Goal: Information Seeking & Learning: Learn about a topic

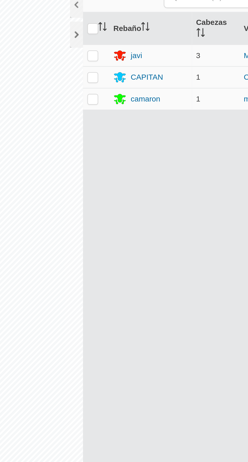
click at [126, 46] on td at bounding box center [122, 46] width 12 height 10
checkbox input "true"
click at [145, 46] on div "javi" at bounding box center [148, 46] width 35 height 6
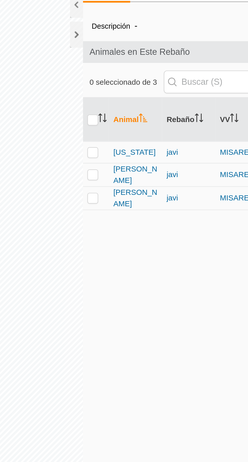
click at [142, 102] on span "[PERSON_NAME]" at bounding box center [141, 102] width 21 height 11
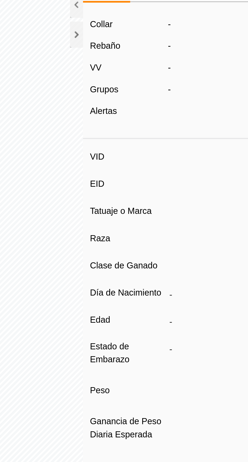
type input "[PERSON_NAME]"
type input "-"
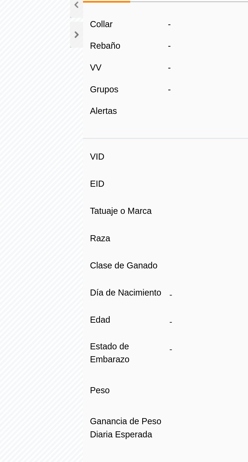
type input "0 kg"
type input "-"
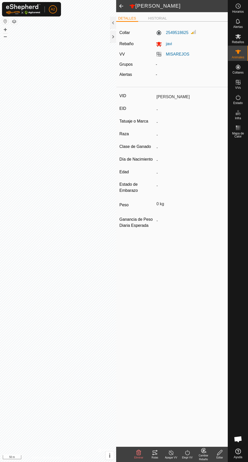
click at [158, 457] on div "Rutas" at bounding box center [155, 457] width 16 height 4
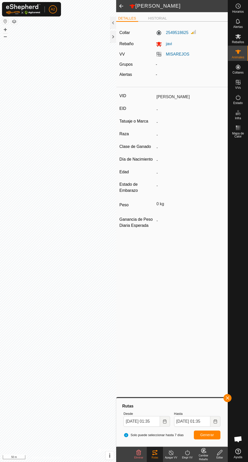
click at [243, 56] on span "Animales" at bounding box center [238, 57] width 12 height 3
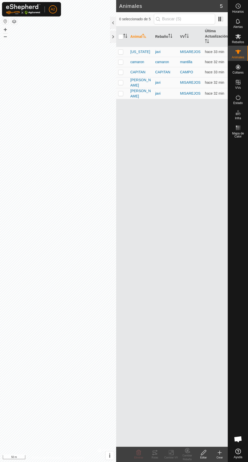
click at [165, 93] on div "javi" at bounding box center [165, 93] width 21 height 5
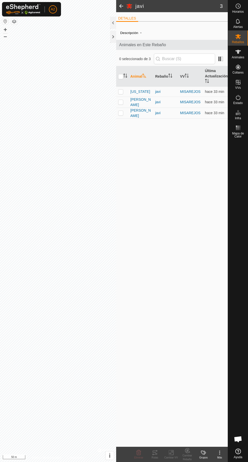
click at [135, 113] on span "[PERSON_NAME]" at bounding box center [141, 113] width 21 height 11
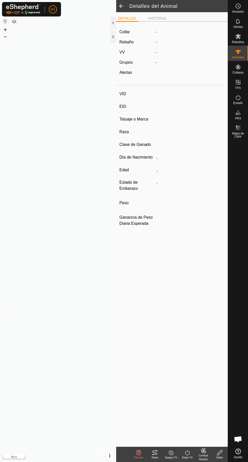
type input "[PERSON_NAME]"
type input "-"
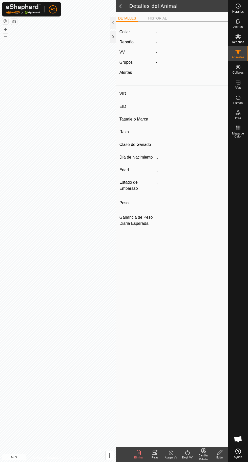
type input "0 kg"
type input "-"
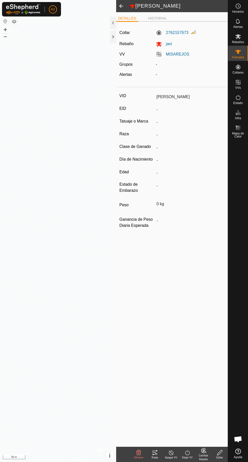
click at [152, 458] on div "Rutas" at bounding box center [155, 457] width 16 height 4
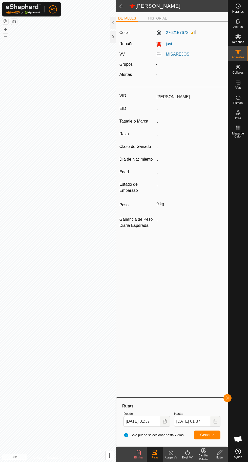
click at [243, 53] on div "Animales" at bounding box center [238, 53] width 20 height 15
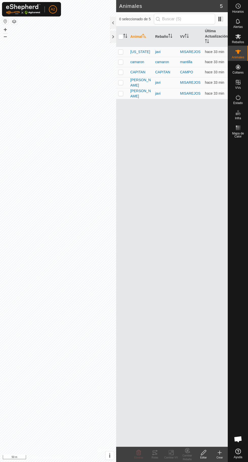
click at [136, 52] on span "[US_STATE]" at bounding box center [141, 51] width 20 height 5
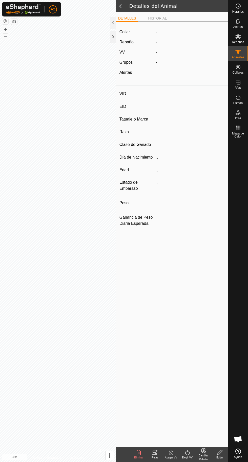
type input "[US_STATE]"
type input "-"
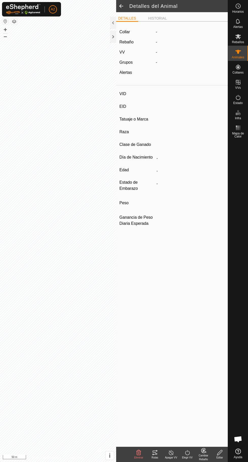
type input "0 kg"
type input "-"
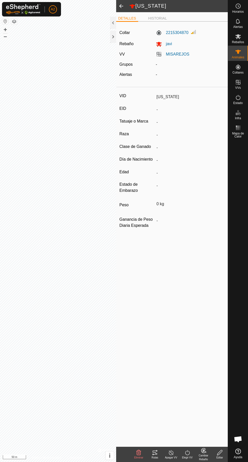
click at [156, 457] on div "Rutas" at bounding box center [155, 457] width 16 height 4
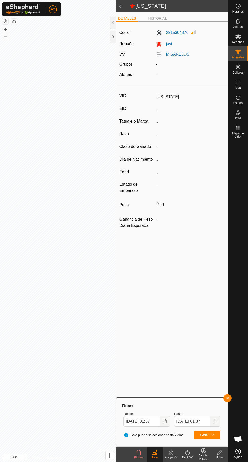
click at [243, 53] on es-animals-svg-icon at bounding box center [238, 52] width 9 height 8
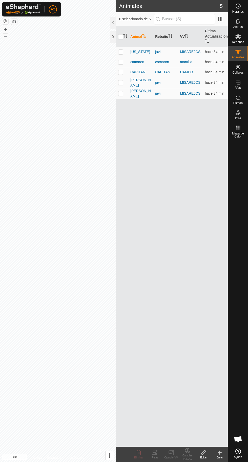
click at [134, 64] on span "camaron" at bounding box center [138, 61] width 14 height 5
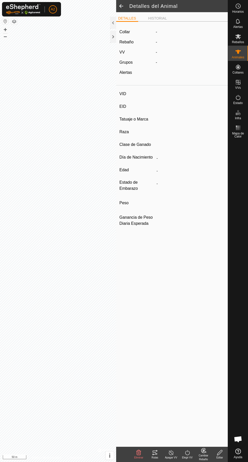
type input "camaron"
type input "-"
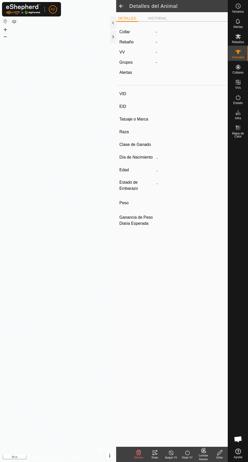
type input "0 kg"
type input "-"
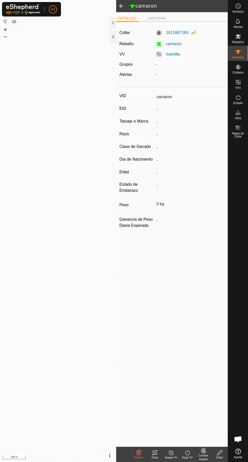
click at [154, 457] on div "Rutas" at bounding box center [155, 457] width 16 height 4
